Goal: Navigation & Orientation: Find specific page/section

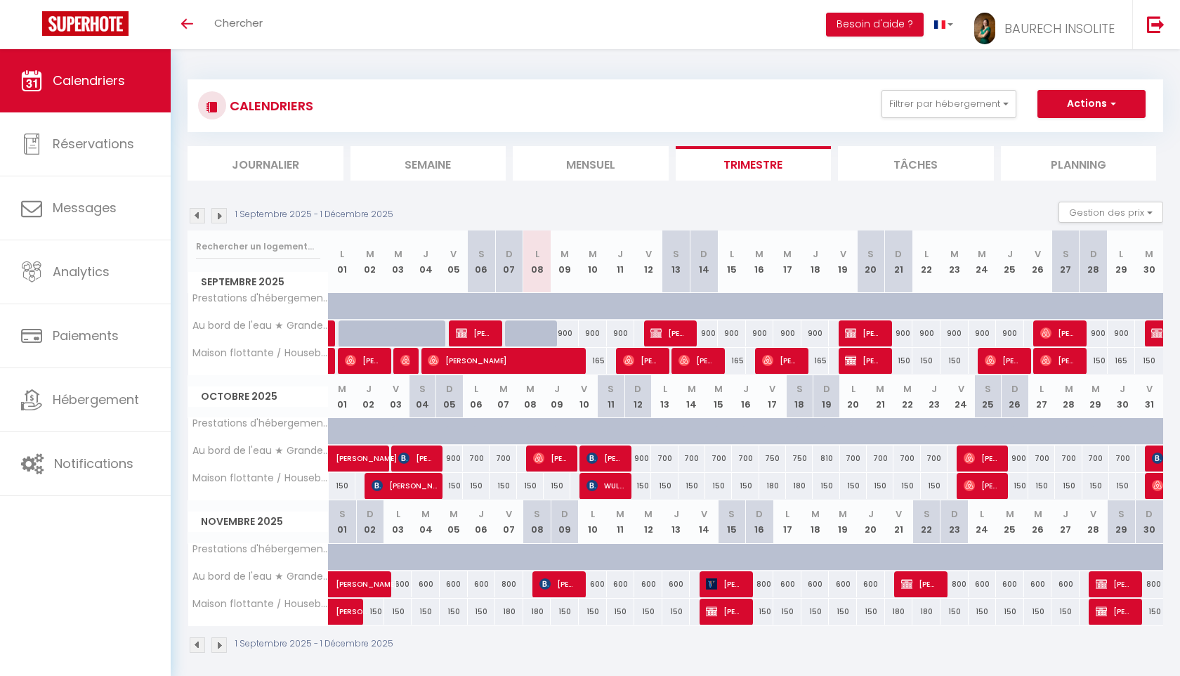
click at [222, 219] on img at bounding box center [218, 215] width 15 height 15
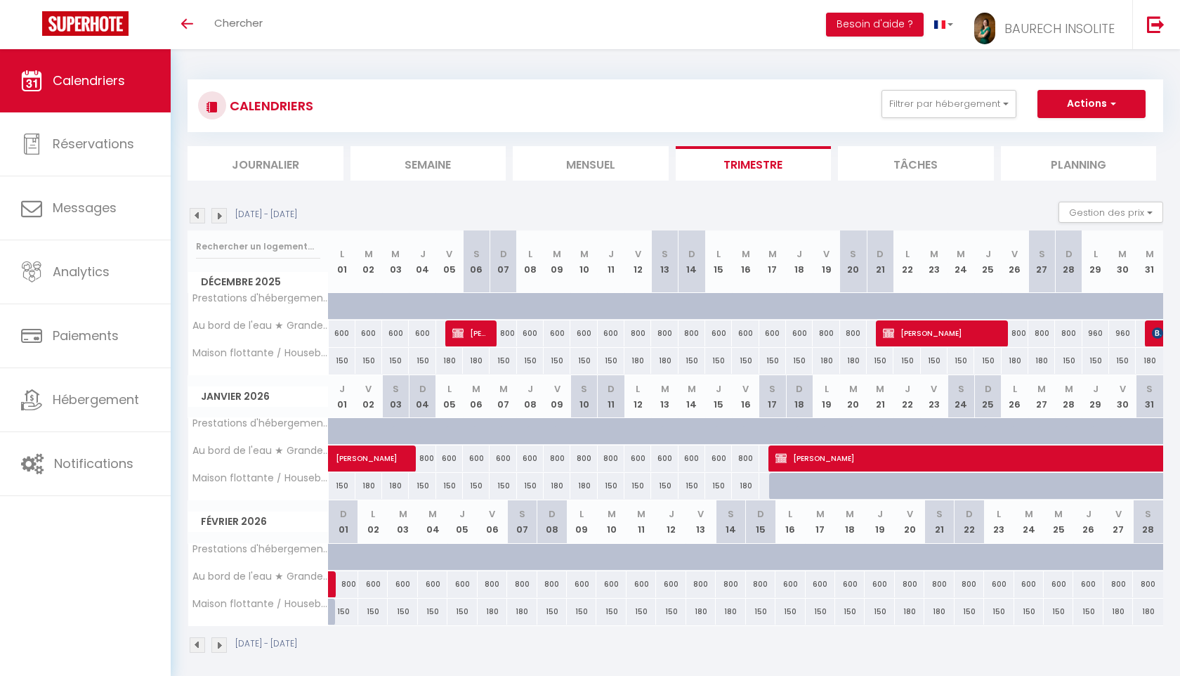
click at [222, 219] on img at bounding box center [218, 215] width 15 height 15
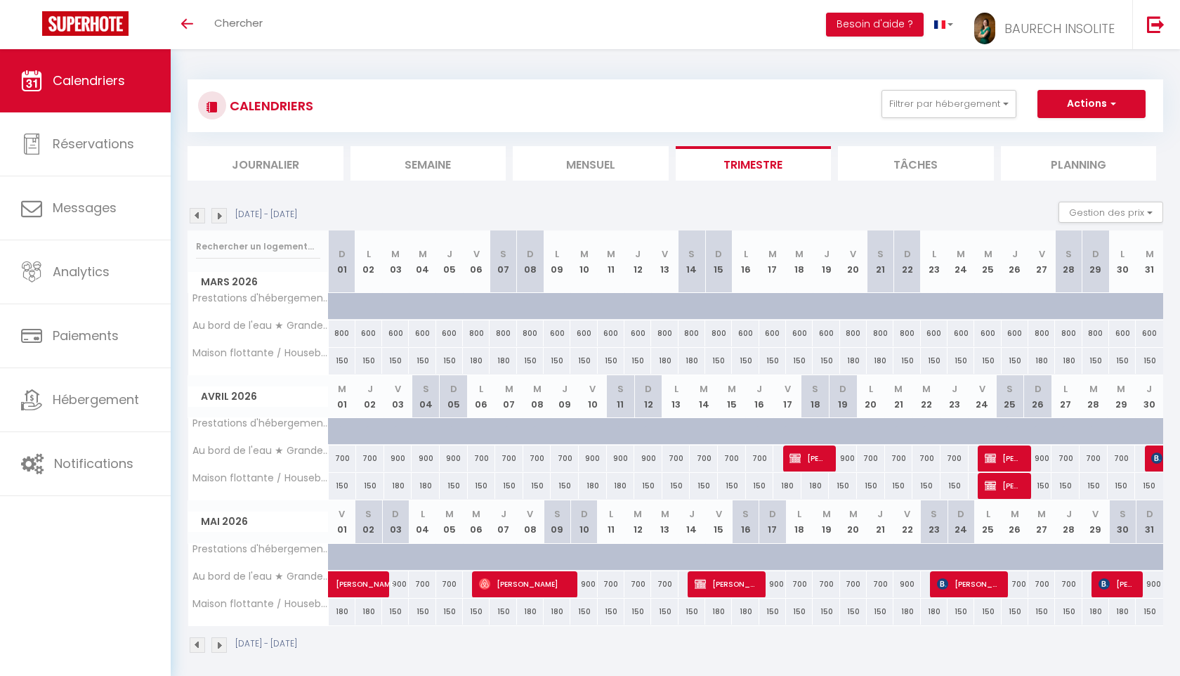
click at [223, 217] on img at bounding box center [218, 215] width 15 height 15
